Goal: Navigation & Orientation: Find specific page/section

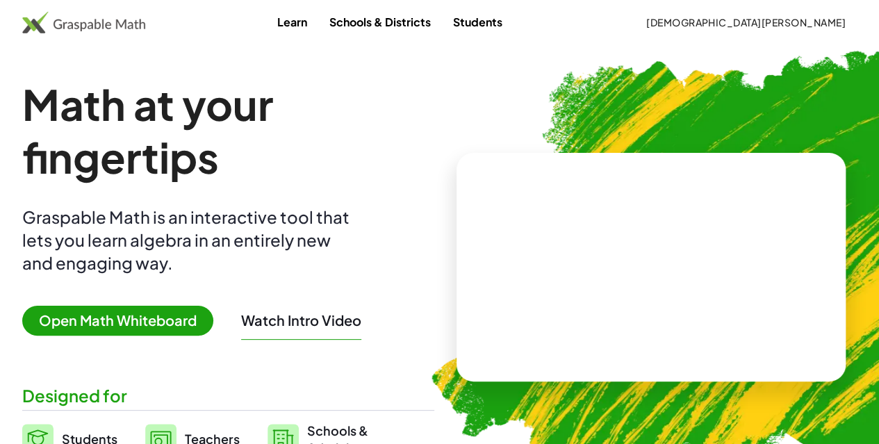
click at [514, 16] on link "Students" at bounding box center [478, 22] width 72 height 26
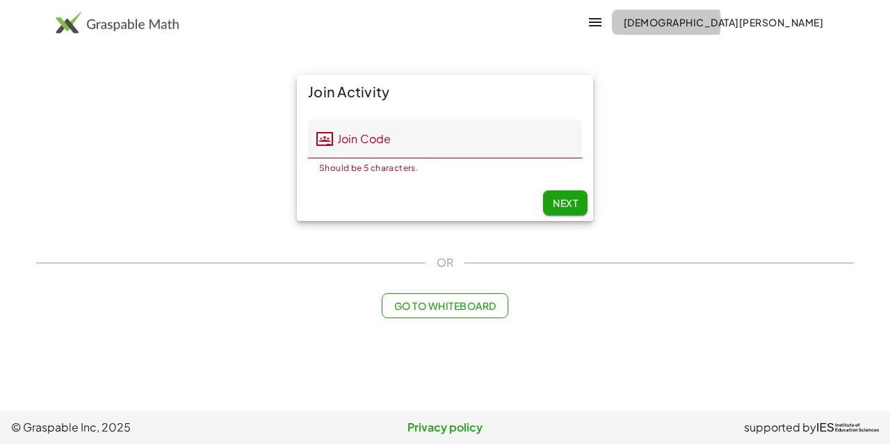
click at [791, 22] on span "[DEMOGRAPHIC_DATA][PERSON_NAME]" at bounding box center [723, 22] width 200 height 13
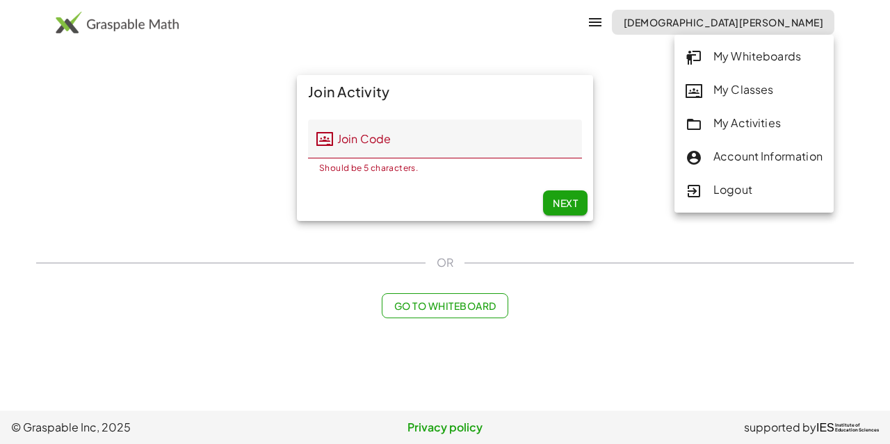
click at [734, 91] on div "My Classes" at bounding box center [753, 90] width 137 height 18
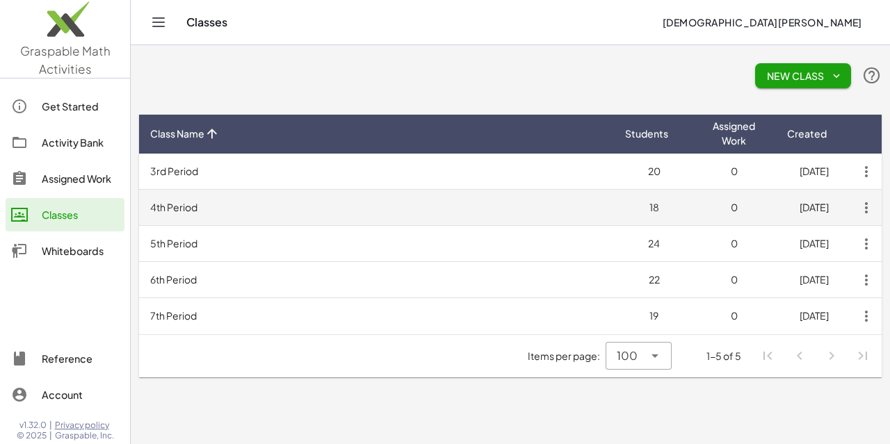
click at [325, 209] on td "4th Period" at bounding box center [376, 208] width 475 height 36
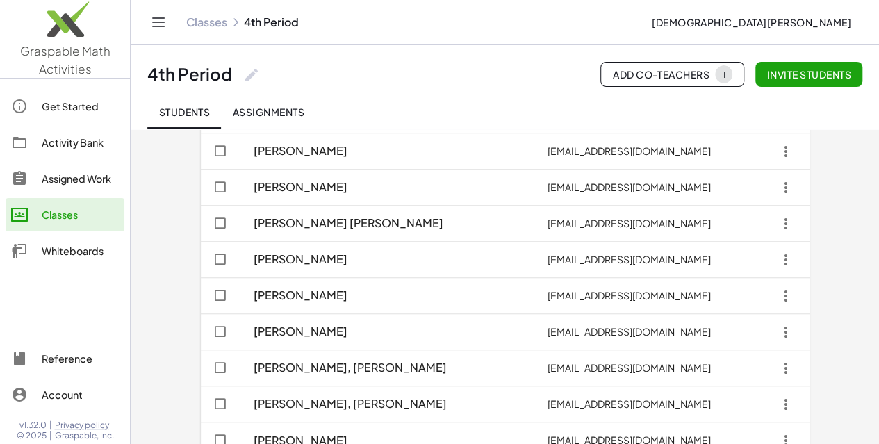
scroll to position [416, 0]
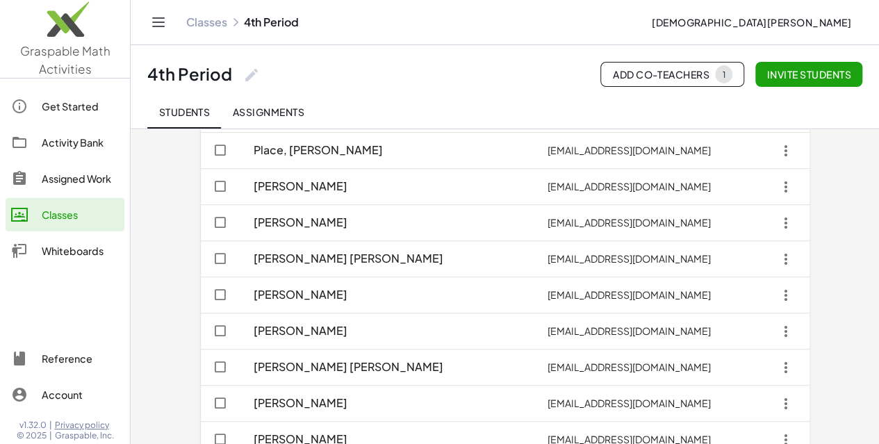
scroll to position [437, 0]
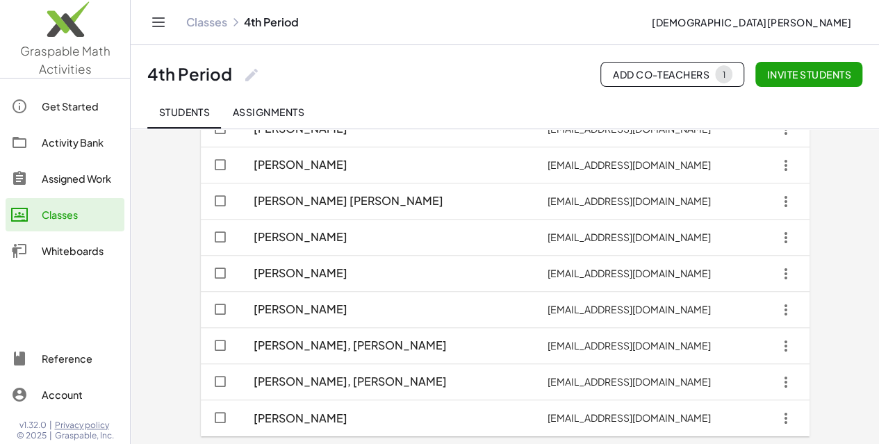
click at [206, 22] on link "Classes" at bounding box center [206, 22] width 41 height 14
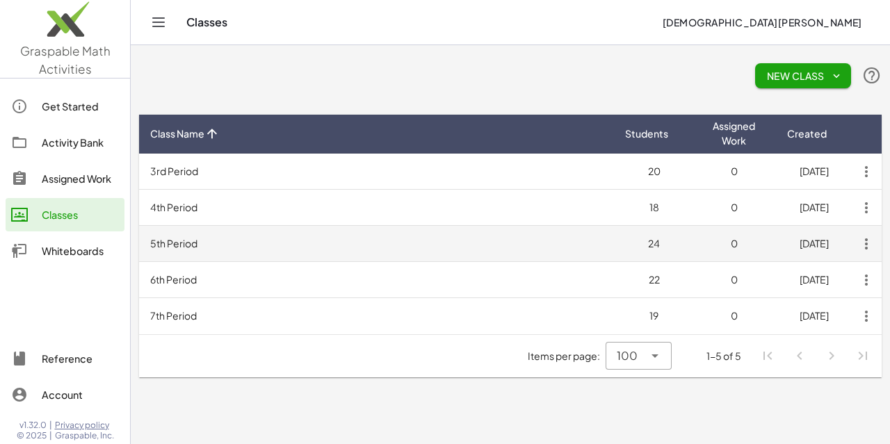
click at [206, 251] on td "5th Period" at bounding box center [376, 244] width 475 height 36
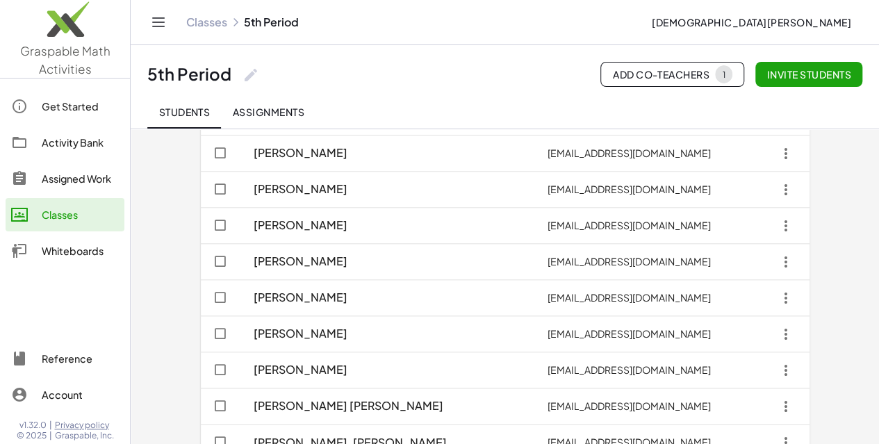
scroll to position [653, 0]
